Goal: Task Accomplishment & Management: Complete application form

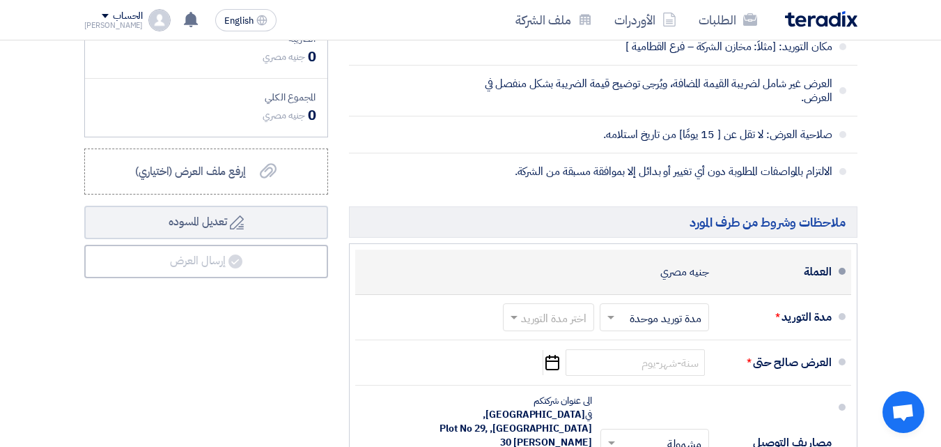
scroll to position [1463, 0]
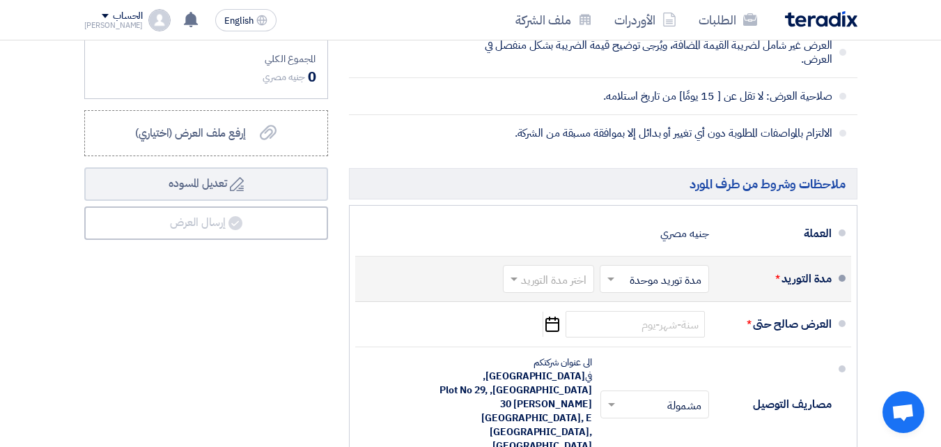
click at [676, 291] on input "text" at bounding box center [652, 280] width 102 height 20
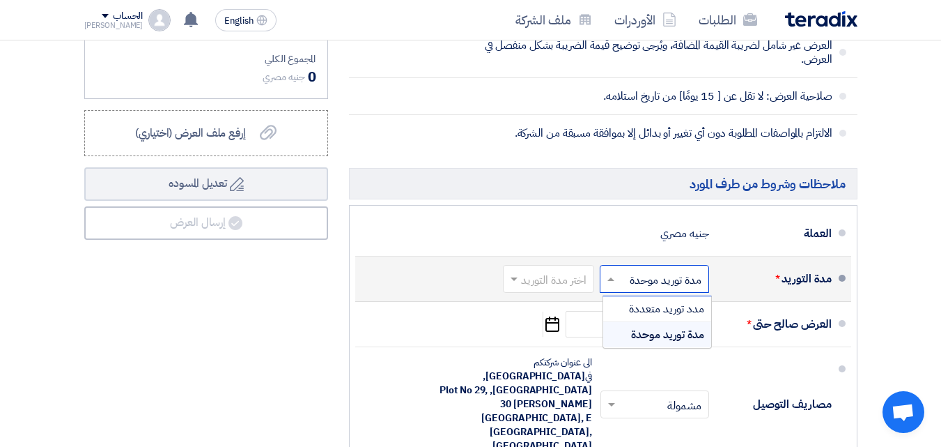
click at [677, 291] on input "text" at bounding box center [652, 280] width 102 height 20
click at [576, 291] on input "text" at bounding box center [546, 280] width 84 height 20
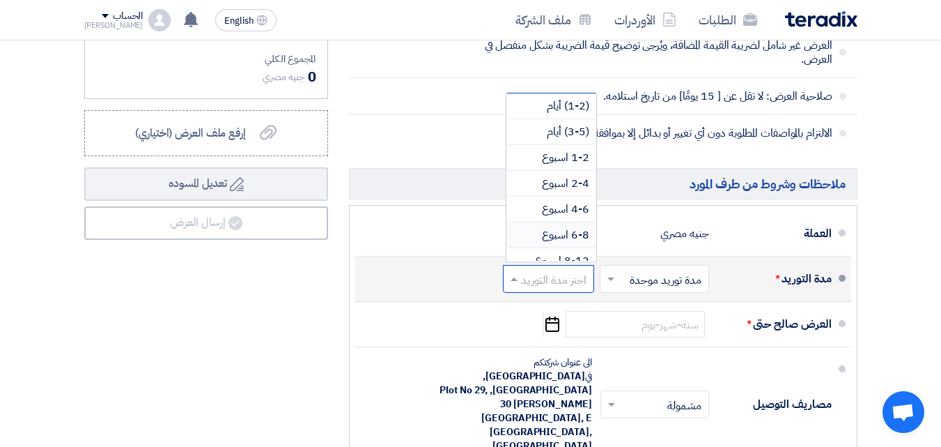
click at [580, 243] on span "6-8 اسبوع" at bounding box center [565, 234] width 47 height 17
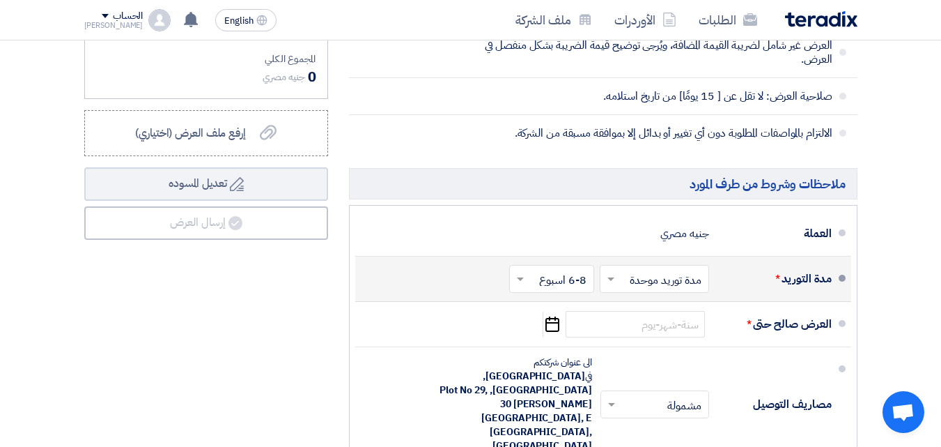
click at [581, 286] on input "text" at bounding box center [549, 280] width 78 height 20
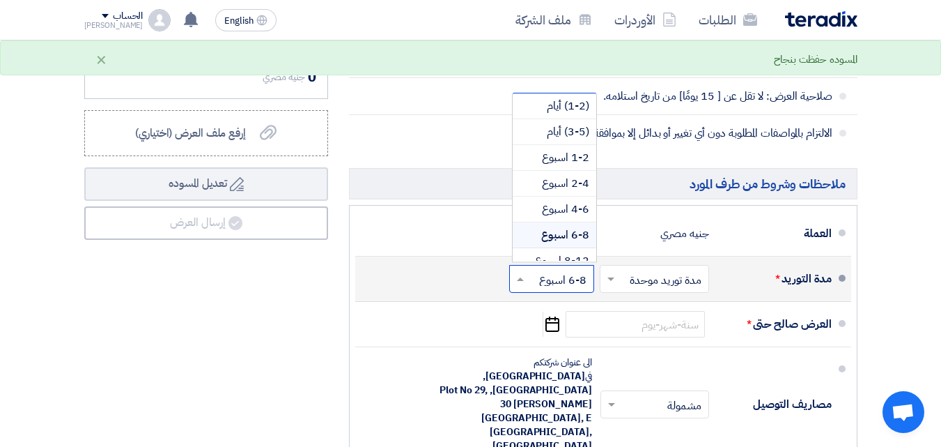
click at [580, 286] on input "text" at bounding box center [549, 280] width 78 height 20
click at [579, 291] on input "text" at bounding box center [549, 280] width 78 height 20
click at [540, 248] on div "6-8 اسبوع" at bounding box center [555, 235] width 84 height 26
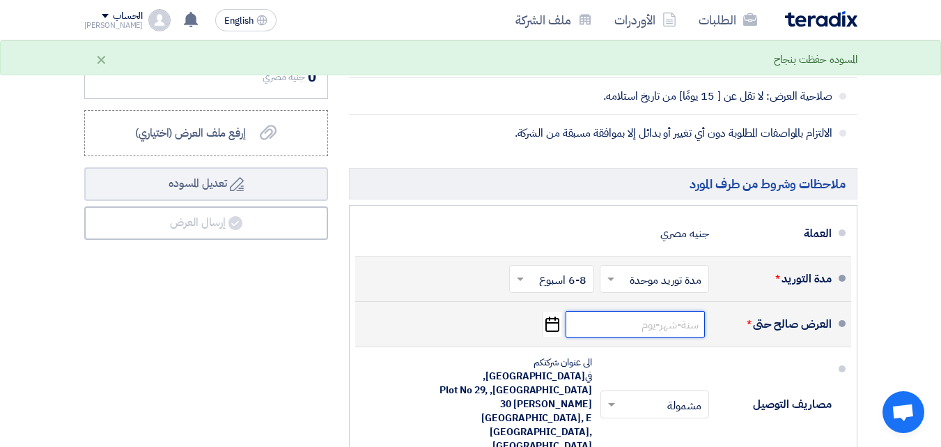
click at [690, 333] on input at bounding box center [635, 324] width 139 height 26
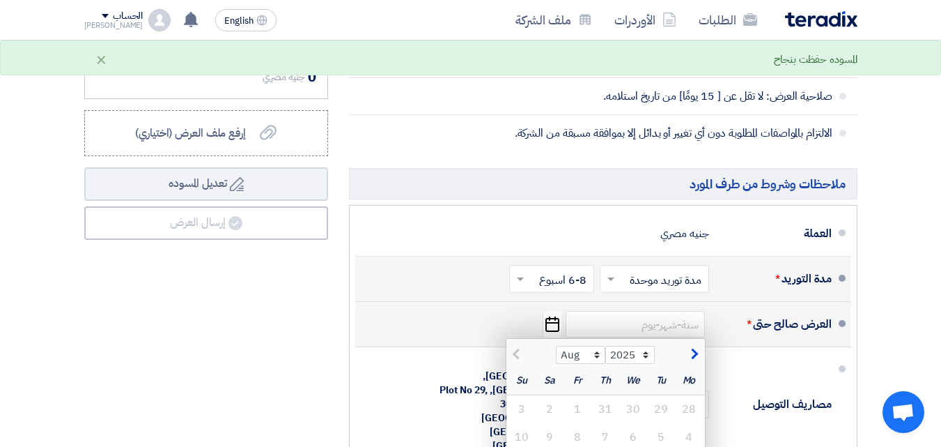
click at [710, 329] on div "العرض صالح حتى * Aug Sep Oct Nov [DATE] 2026 2027 2028 2029 2030 2031 2032 2033…" at bounding box center [599, 323] width 465 height 33
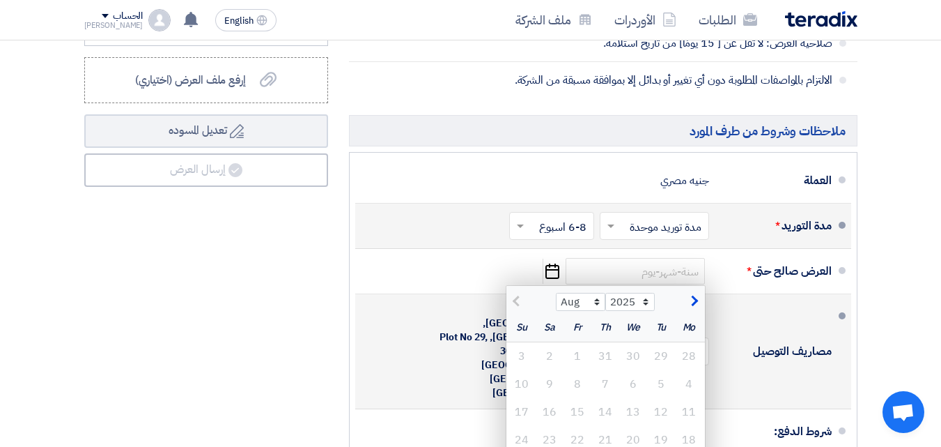
scroll to position [1603, 0]
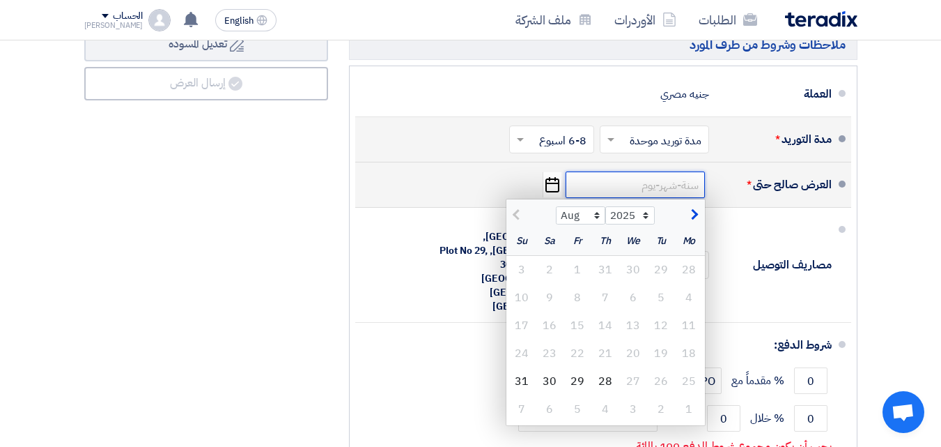
click at [682, 197] on input at bounding box center [635, 184] width 139 height 26
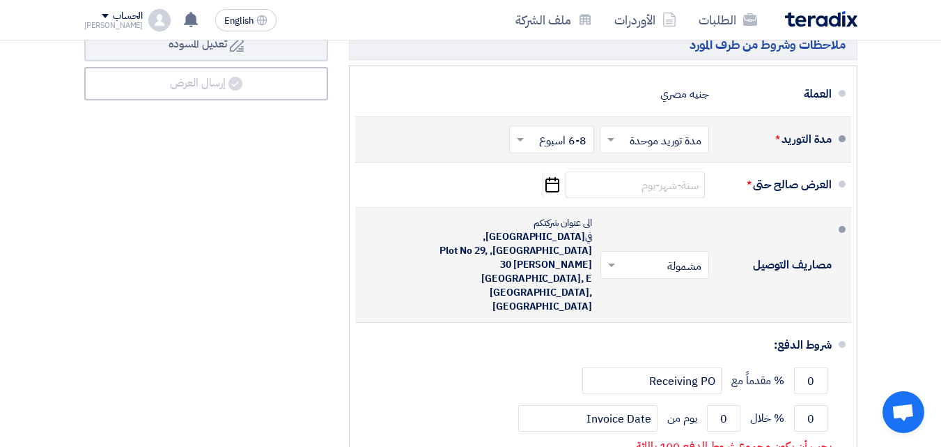
click at [695, 256] on input "text" at bounding box center [652, 266] width 102 height 20
drag, startPoint x: 707, startPoint y: 248, endPoint x: 723, endPoint y: 247, distance: 16.0
click at [708, 255] on div at bounding box center [654, 265] width 107 height 20
click at [727, 248] on div "مصاريف التوصيل" at bounding box center [776, 264] width 111 height 33
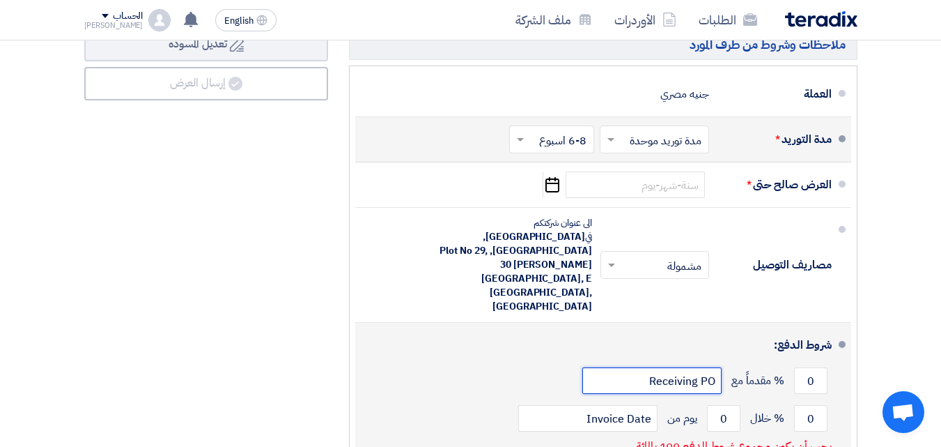
click at [682, 367] on input "Receiving PO" at bounding box center [652, 380] width 139 height 26
click at [802, 367] on input "0" at bounding box center [810, 380] width 33 height 26
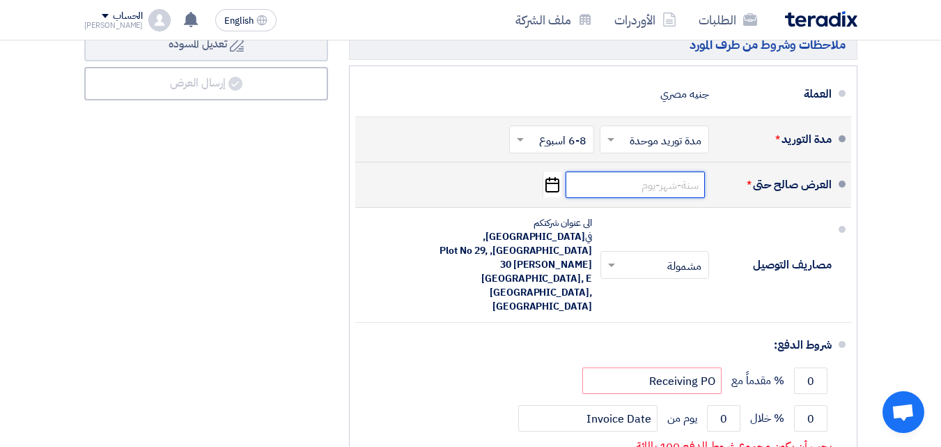
click at [633, 198] on input at bounding box center [635, 184] width 139 height 26
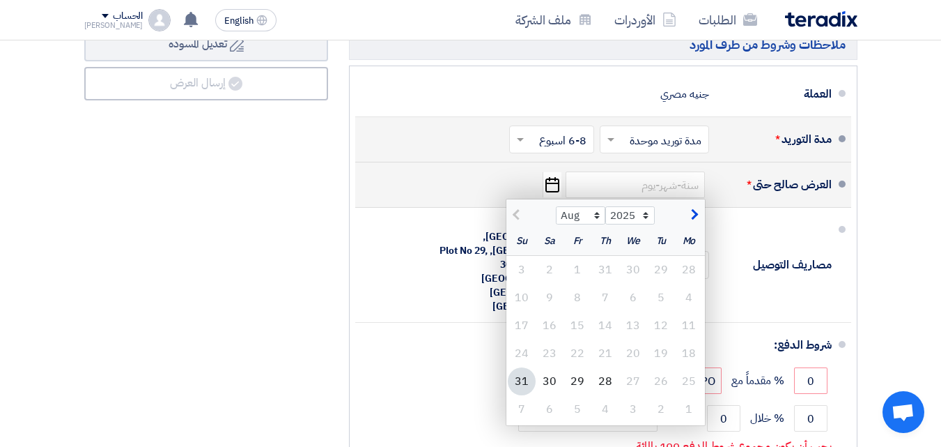
click at [697, 222] on span "button" at bounding box center [693, 214] width 8 height 15
select select "9"
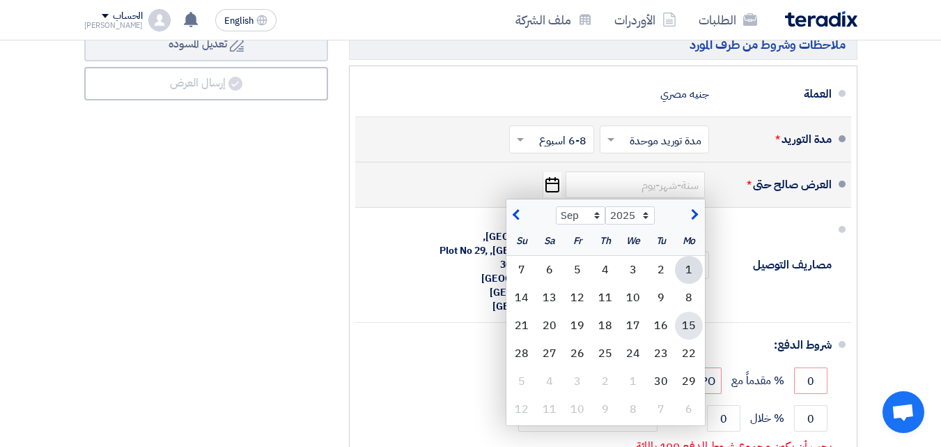
click at [681, 330] on div "15" at bounding box center [689, 325] width 28 height 28
type input "[DATE]"
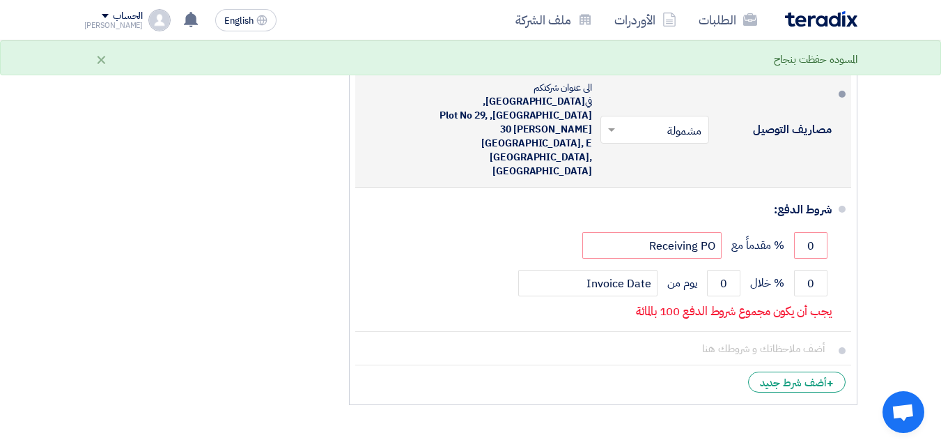
scroll to position [1742, 0]
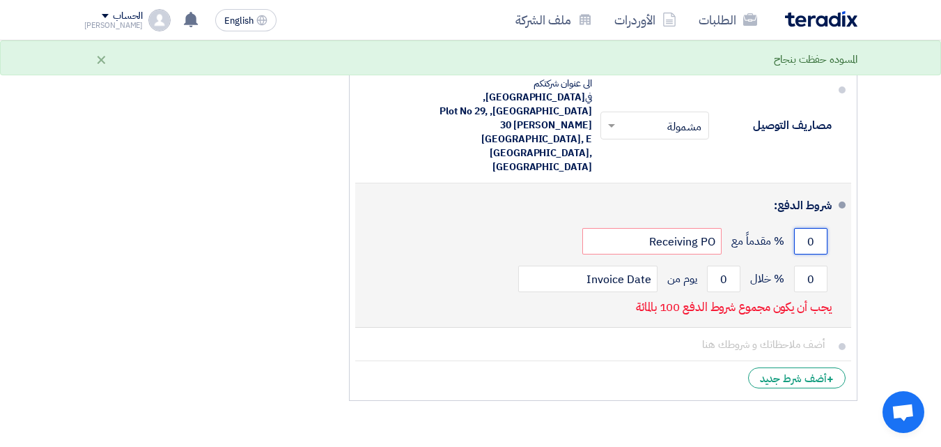
click at [808, 228] on input "0" at bounding box center [810, 241] width 33 height 26
drag, startPoint x: 808, startPoint y: 203, endPoint x: 819, endPoint y: 206, distance: 11.5
click at [819, 228] on input "0" at bounding box center [810, 241] width 33 height 26
type input "5"
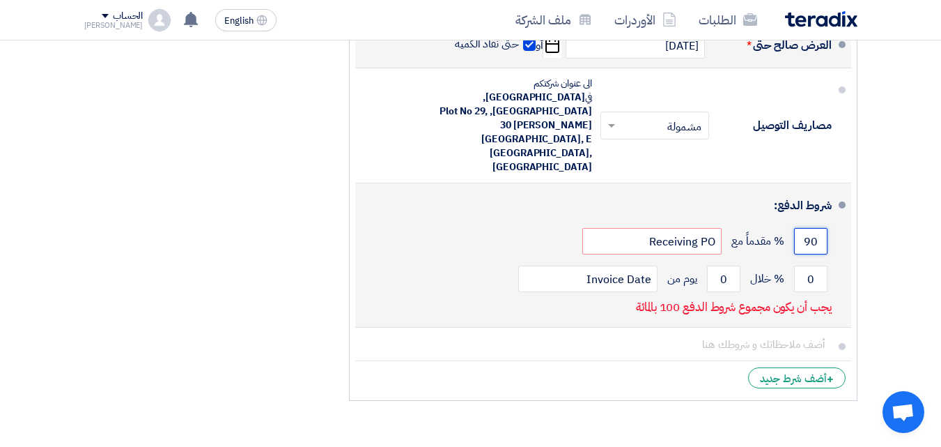
type input "90"
click at [543, 222] on div "90 % مقدماً مع Receiving PO" at bounding box center [599, 241] width 465 height 38
drag, startPoint x: 810, startPoint y: 234, endPoint x: 819, endPoint y: 234, distance: 9.1
click at [819, 265] on input "0" at bounding box center [810, 278] width 33 height 26
type input "10"
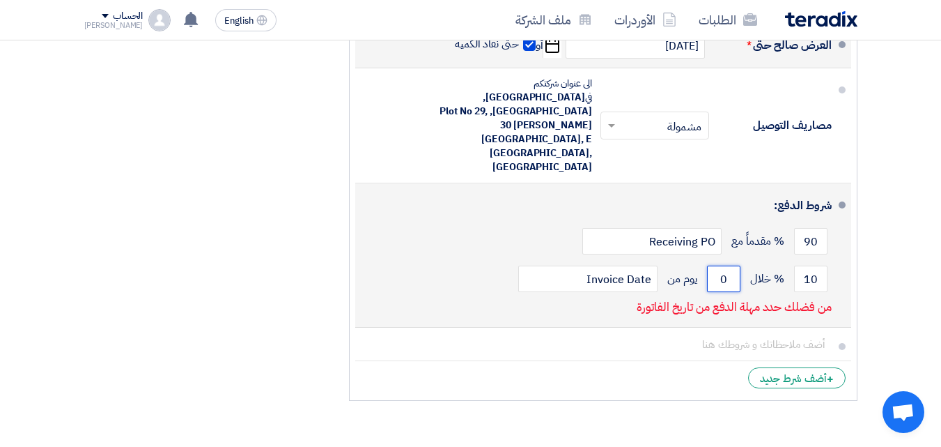
click at [731, 265] on input "0" at bounding box center [723, 278] width 33 height 26
drag, startPoint x: 715, startPoint y: 234, endPoint x: 733, endPoint y: 238, distance: 18.4
click at [733, 265] on input "0" at bounding box center [723, 278] width 33 height 26
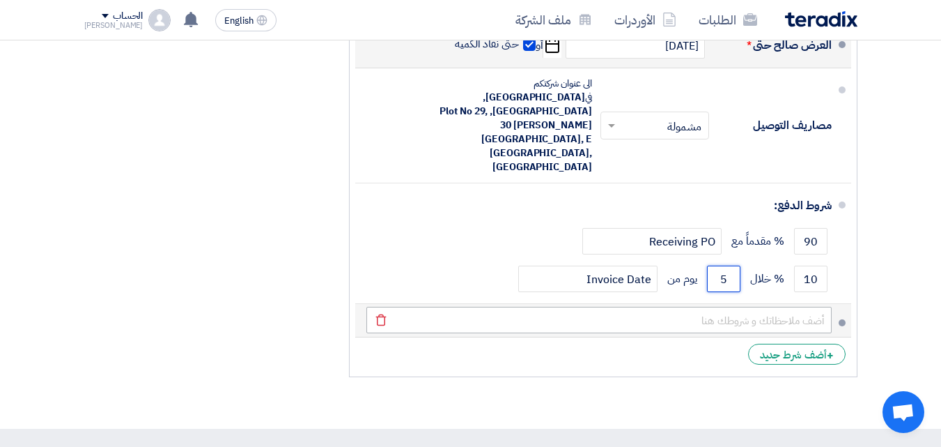
type input "5"
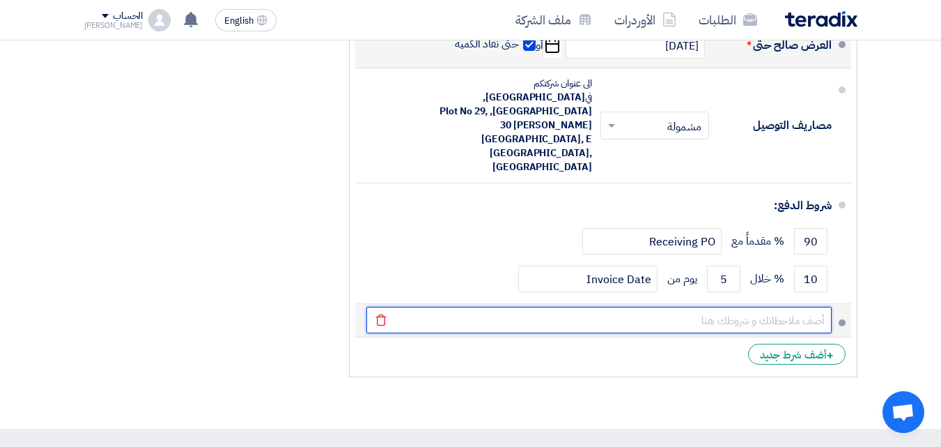
click at [667, 307] on input "text" at bounding box center [599, 320] width 465 height 26
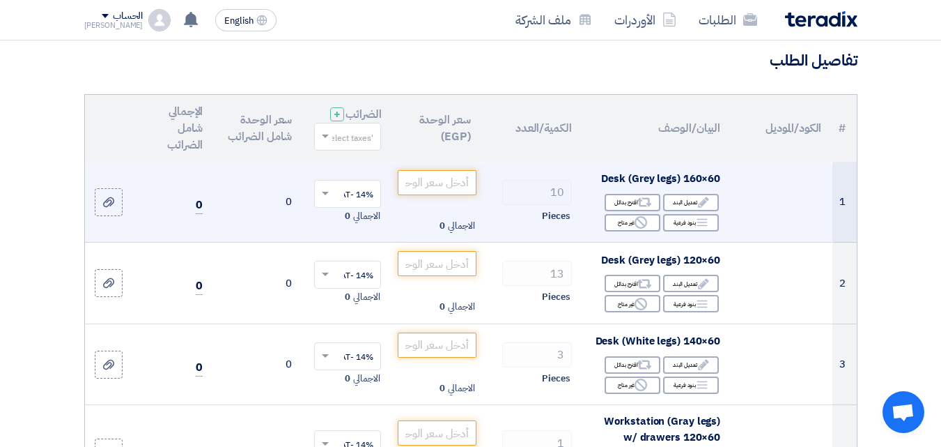
scroll to position [139, 0]
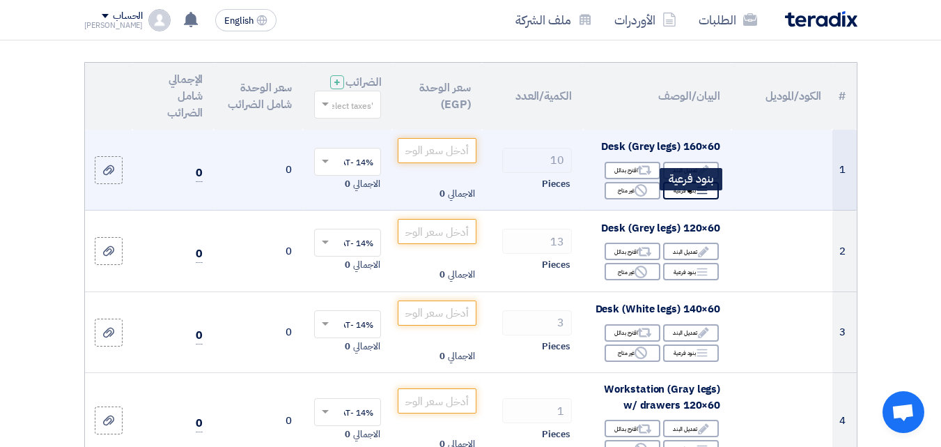
click at [702, 197] on icon "Breakdown" at bounding box center [702, 190] width 13 height 13
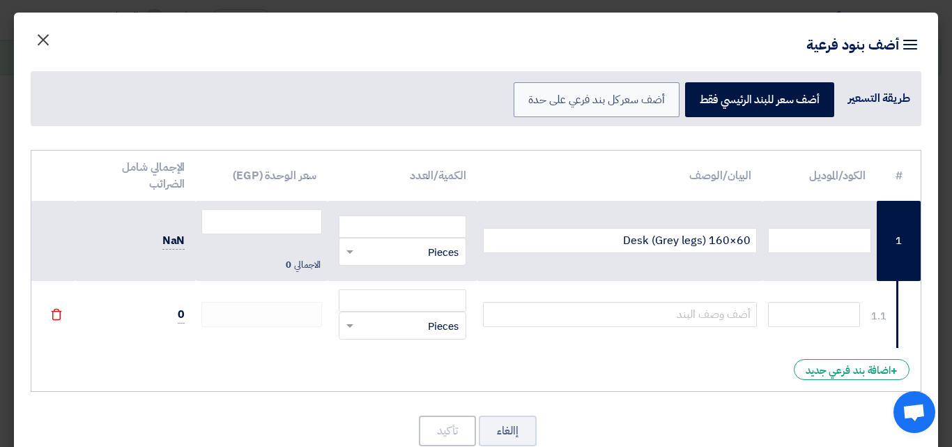
click at [52, 41] on span "×" at bounding box center [43, 39] width 17 height 42
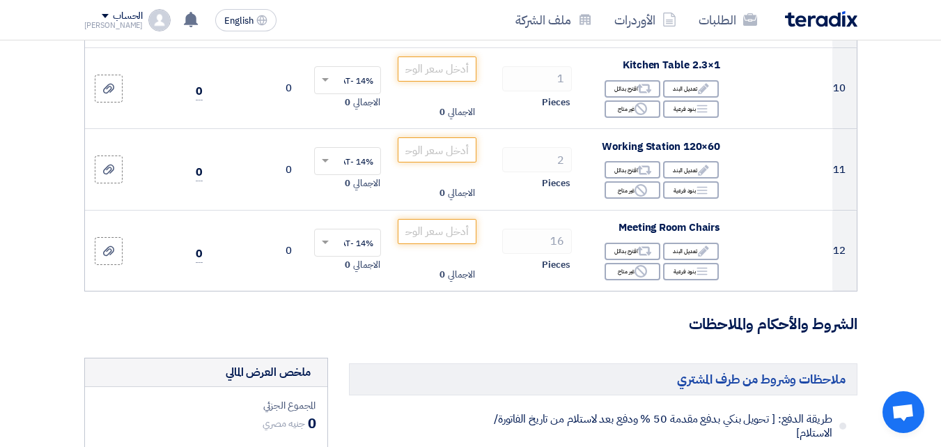
scroll to position [1115, 0]
